Goal: Task Accomplishment & Management: Use online tool/utility

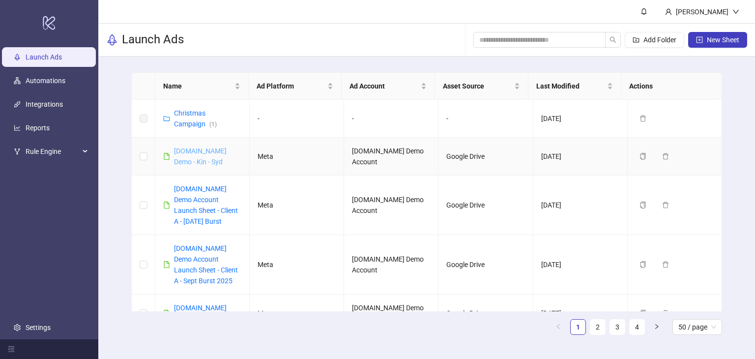
click at [213, 150] on link "[DOMAIN_NAME] Demo - Kin - Syd" at bounding box center [200, 156] width 53 height 19
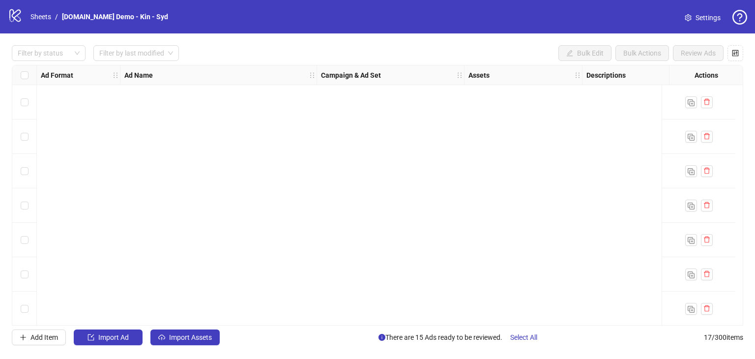
scroll to position [348, 0]
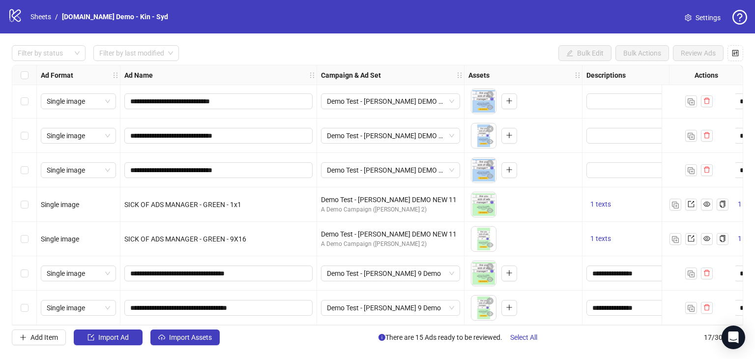
click at [442, 233] on div "Demo Test - [PERSON_NAME] DEMO NEW 11" at bounding box center [390, 233] width 139 height 11
click at [451, 164] on span "Demo Test - [PERSON_NAME] DEMO NEW 11" at bounding box center [390, 170] width 127 height 15
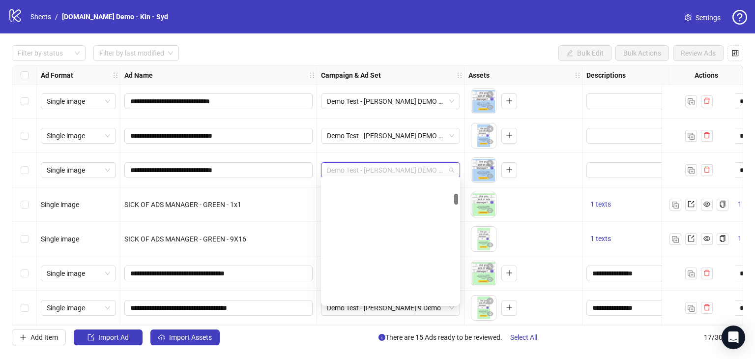
scroll to position [175, 0]
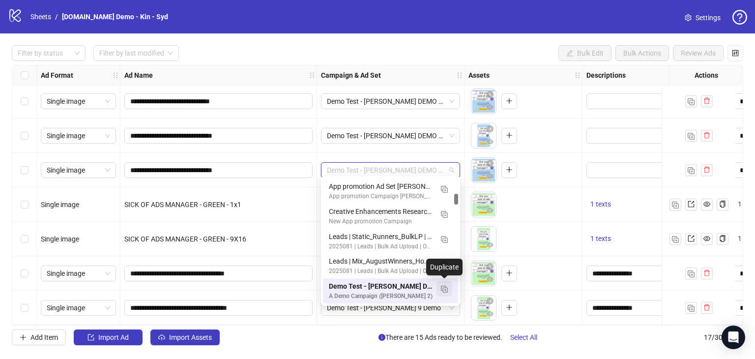
click at [447, 287] on img "button" at bounding box center [444, 288] width 7 height 7
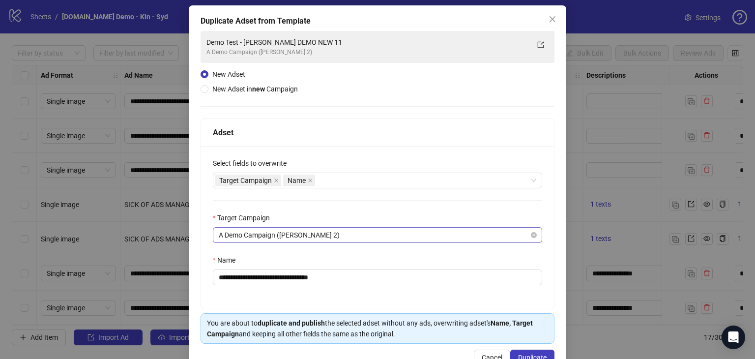
scroll to position [71, 0]
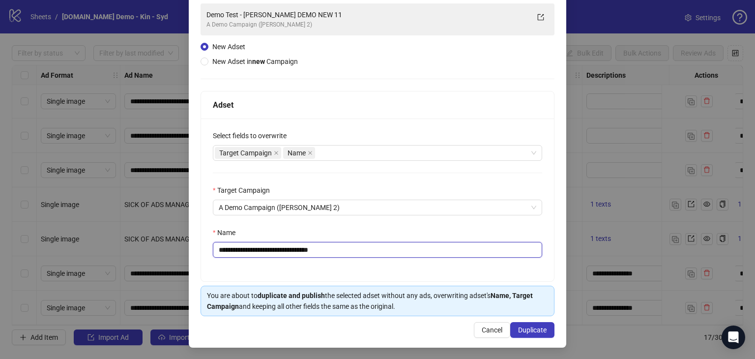
click at [352, 255] on input "**********" at bounding box center [377, 250] width 329 height 16
type input "**********"
click at [519, 328] on span "Duplicate" at bounding box center [532, 330] width 28 height 8
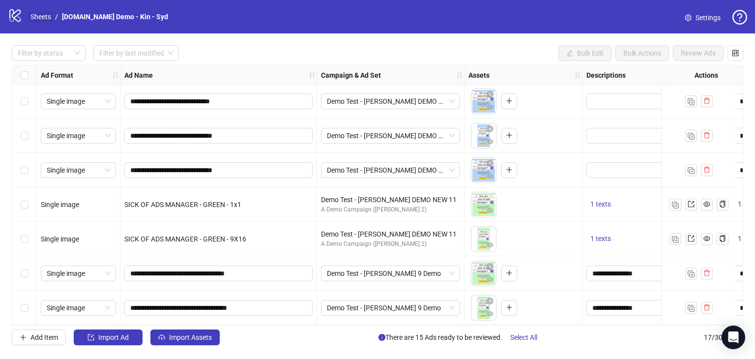
click at [49, 14] on link "Sheets" at bounding box center [40, 16] width 25 height 11
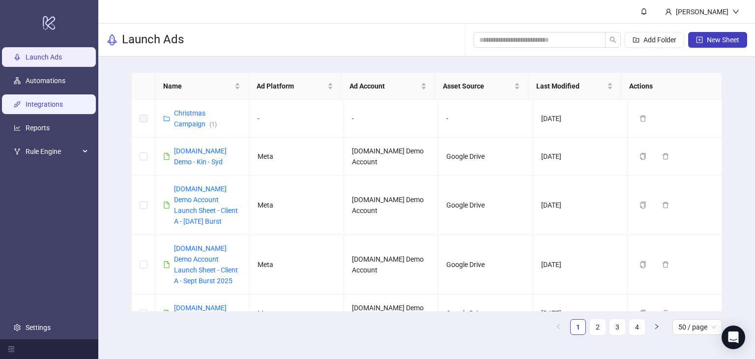
click at [37, 103] on link "Integrations" at bounding box center [44, 104] width 37 height 8
